Goal: Information Seeking & Learning: Check status

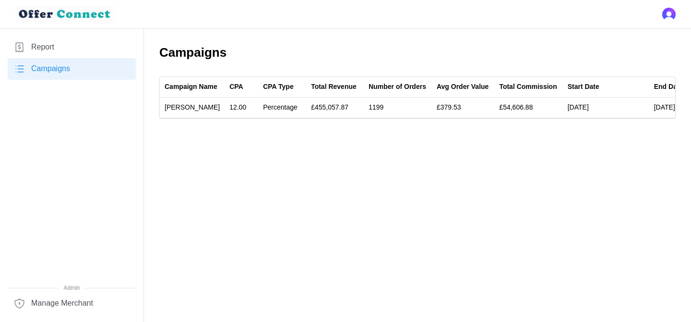
click at [82, 50] on link "Report" at bounding box center [72, 47] width 128 height 22
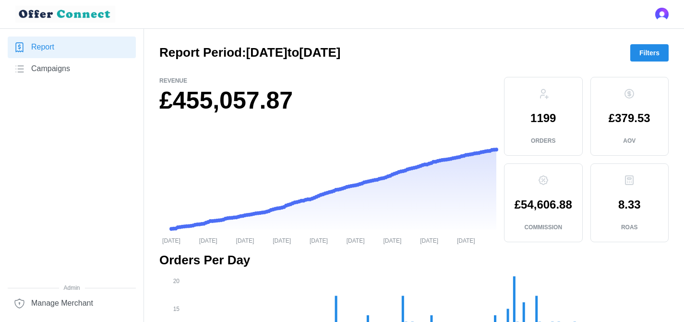
click at [660, 52] on button "Filters" at bounding box center [649, 52] width 38 height 17
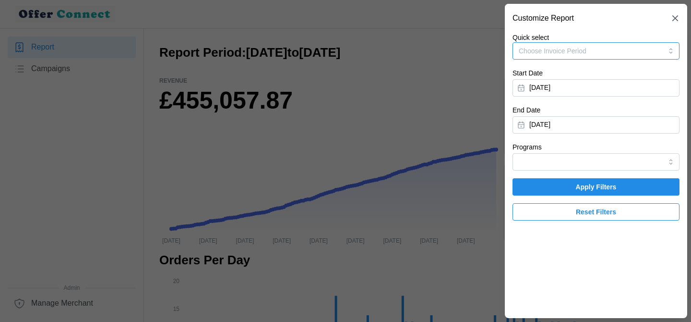
click at [586, 54] on span "Choose Invoice Period" at bounding box center [553, 51] width 68 height 8
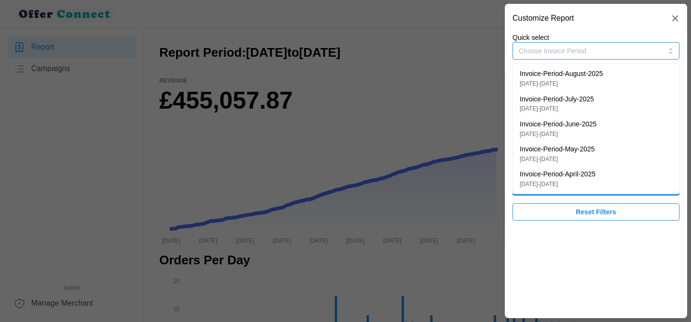
click at [573, 49] on span "Choose Invoice Period" at bounding box center [553, 51] width 68 height 8
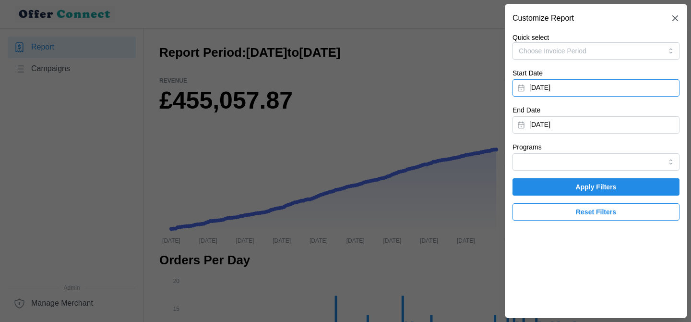
click at [551, 91] on button "[DATE]" at bounding box center [596, 87] width 167 height 17
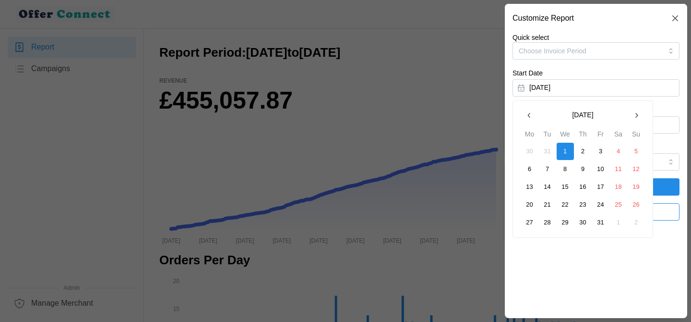
click at [530, 113] on icon "button" at bounding box center [530, 115] width 8 height 8
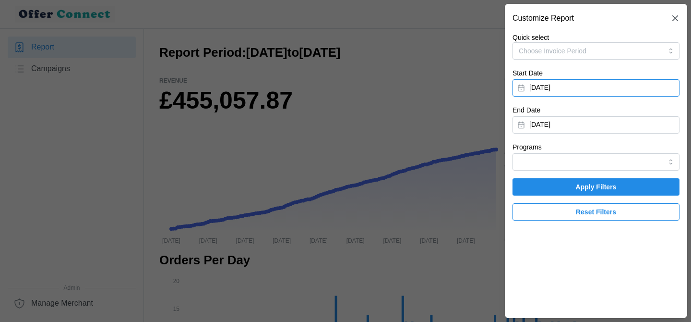
click at [559, 57] on button "Choose Invoice Period" at bounding box center [596, 50] width 167 height 17
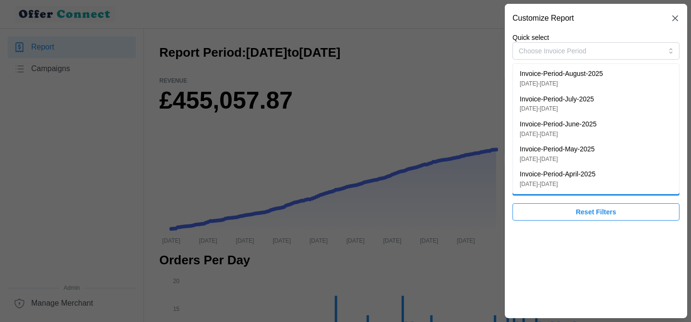
click at [581, 176] on p "Invoice-Period-April-2025" at bounding box center [558, 174] width 76 height 11
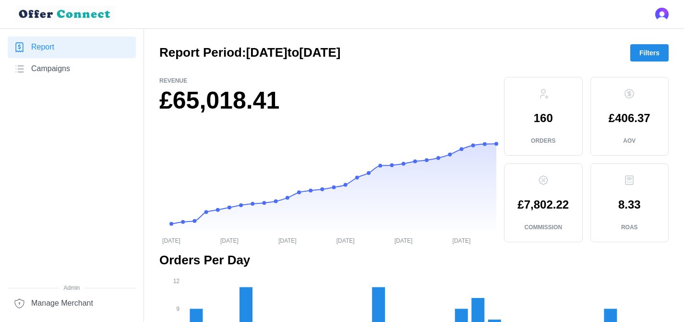
click at [650, 49] on span "Filters" at bounding box center [649, 53] width 20 height 16
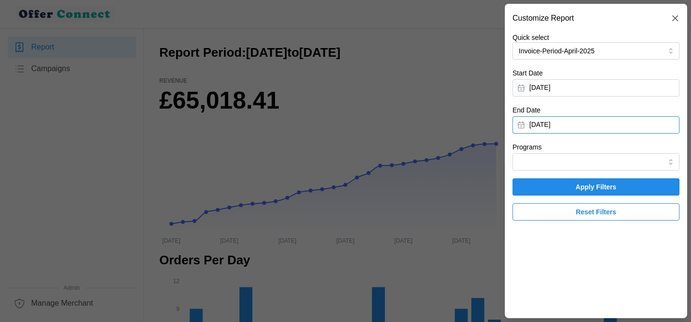
click at [547, 126] on button "[DATE]" at bounding box center [596, 124] width 167 height 17
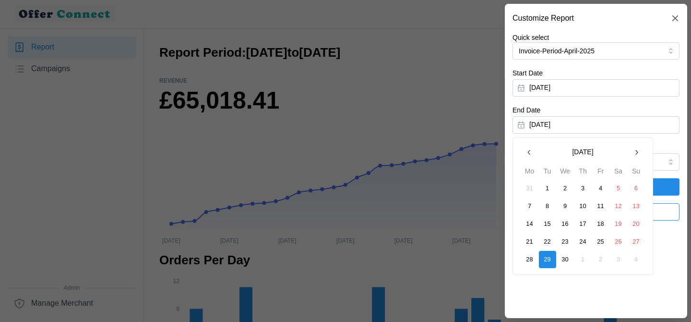
click at [639, 151] on icon "button" at bounding box center [637, 152] width 8 height 8
click at [637, 152] on icon "button" at bounding box center [636, 152] width 2 height 5
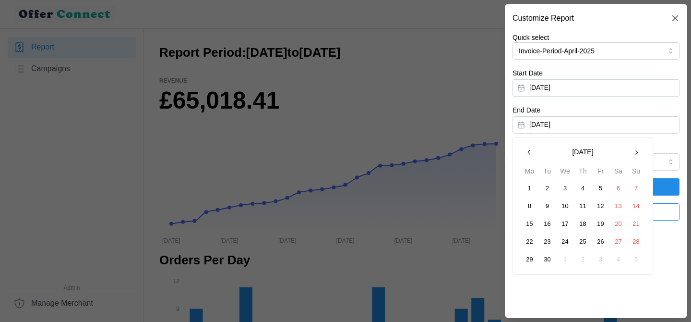
click at [531, 156] on icon "button" at bounding box center [530, 152] width 8 height 8
click at [633, 156] on button "button" at bounding box center [636, 152] width 17 height 17
click at [547, 262] on button "30" at bounding box center [547, 259] width 17 height 17
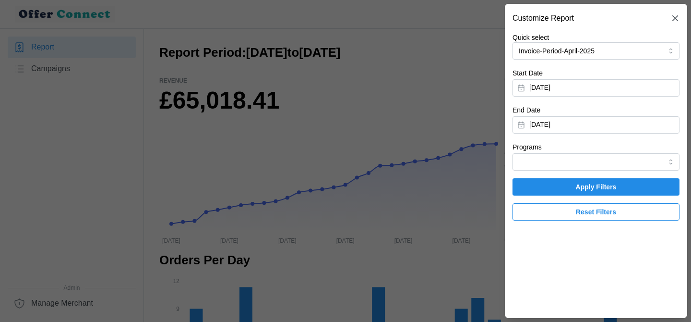
click at [626, 191] on span "Apply Filters" at bounding box center [596, 187] width 149 height 16
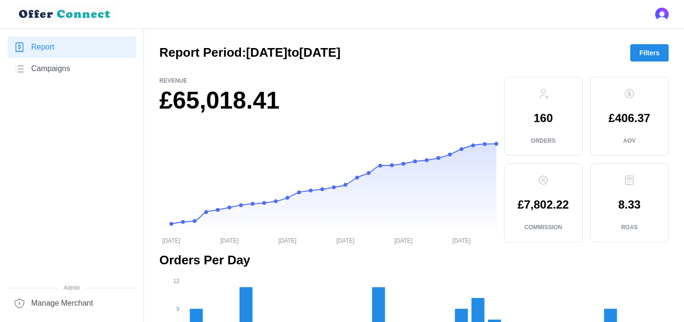
click at [639, 57] on span "Filters" at bounding box center [649, 53] width 20 height 16
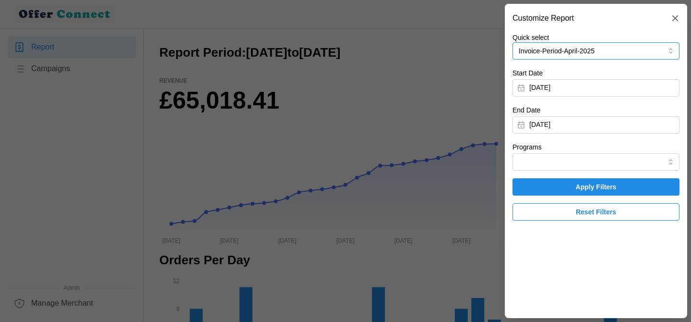
click at [603, 59] on button "Invoice-Period-April-2025" at bounding box center [596, 50] width 167 height 17
click at [618, 35] on p "Quick select" at bounding box center [596, 38] width 167 height 10
click at [562, 163] on input "Programs" at bounding box center [596, 161] width 167 height 17
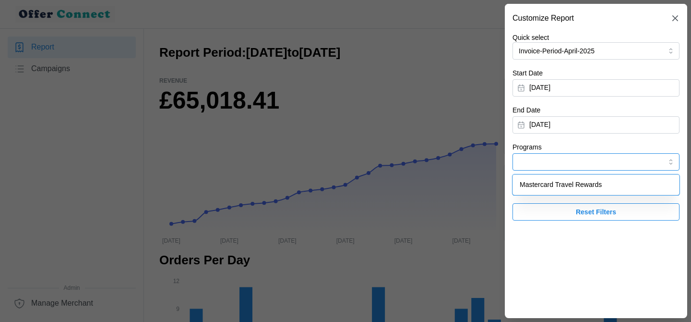
click at [554, 180] on span "Mastercard Travel Rewards" at bounding box center [561, 184] width 82 height 11
type input "Mastercard Travel Rewards"
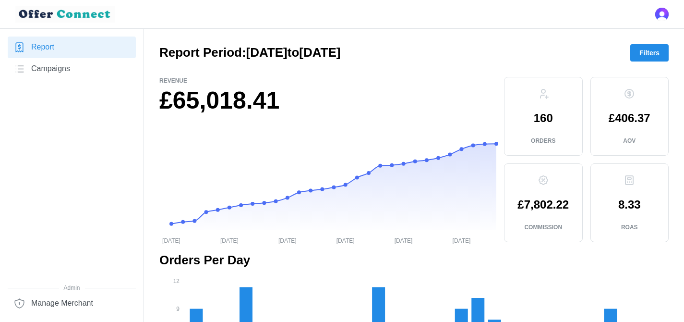
click at [652, 52] on span "Filters" at bounding box center [649, 53] width 20 height 16
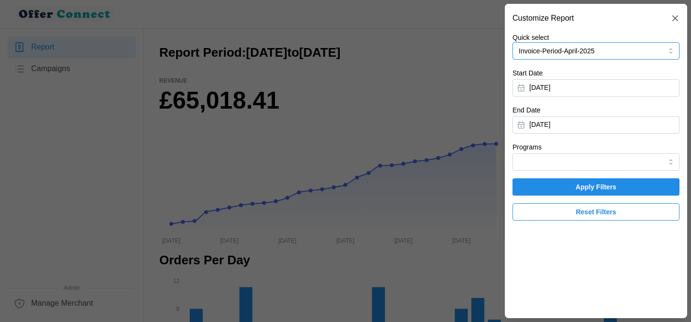
click at [609, 55] on button "Invoice-Period-April-2025" at bounding box center [596, 50] width 167 height 17
